Goal: Use online tool/utility: Utilize a website feature to perform a specific function

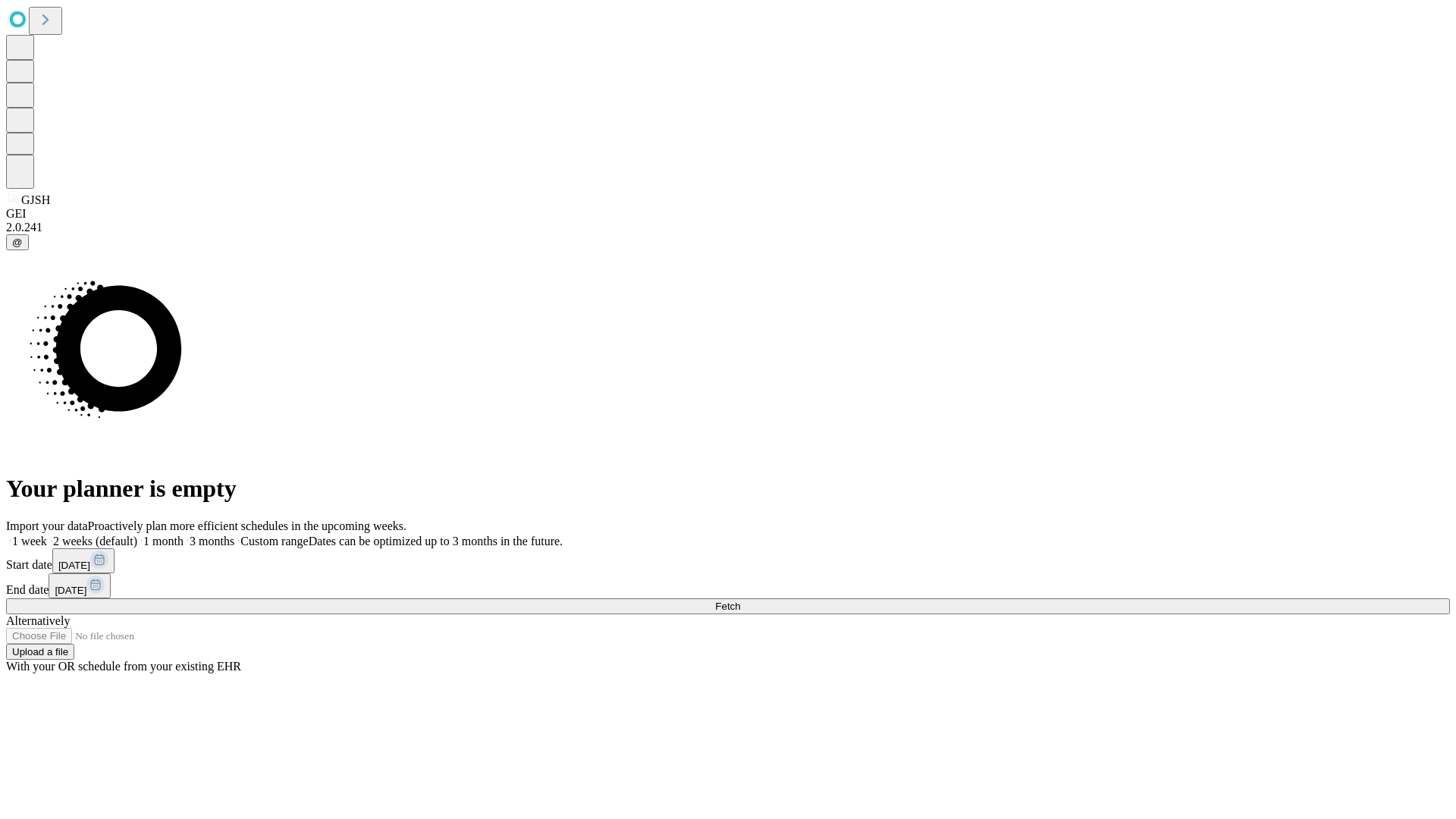
click at [741, 601] on span "Fetch" at bounding box center [728, 606] width 25 height 11
